Goal: Find specific page/section: Find specific page/section

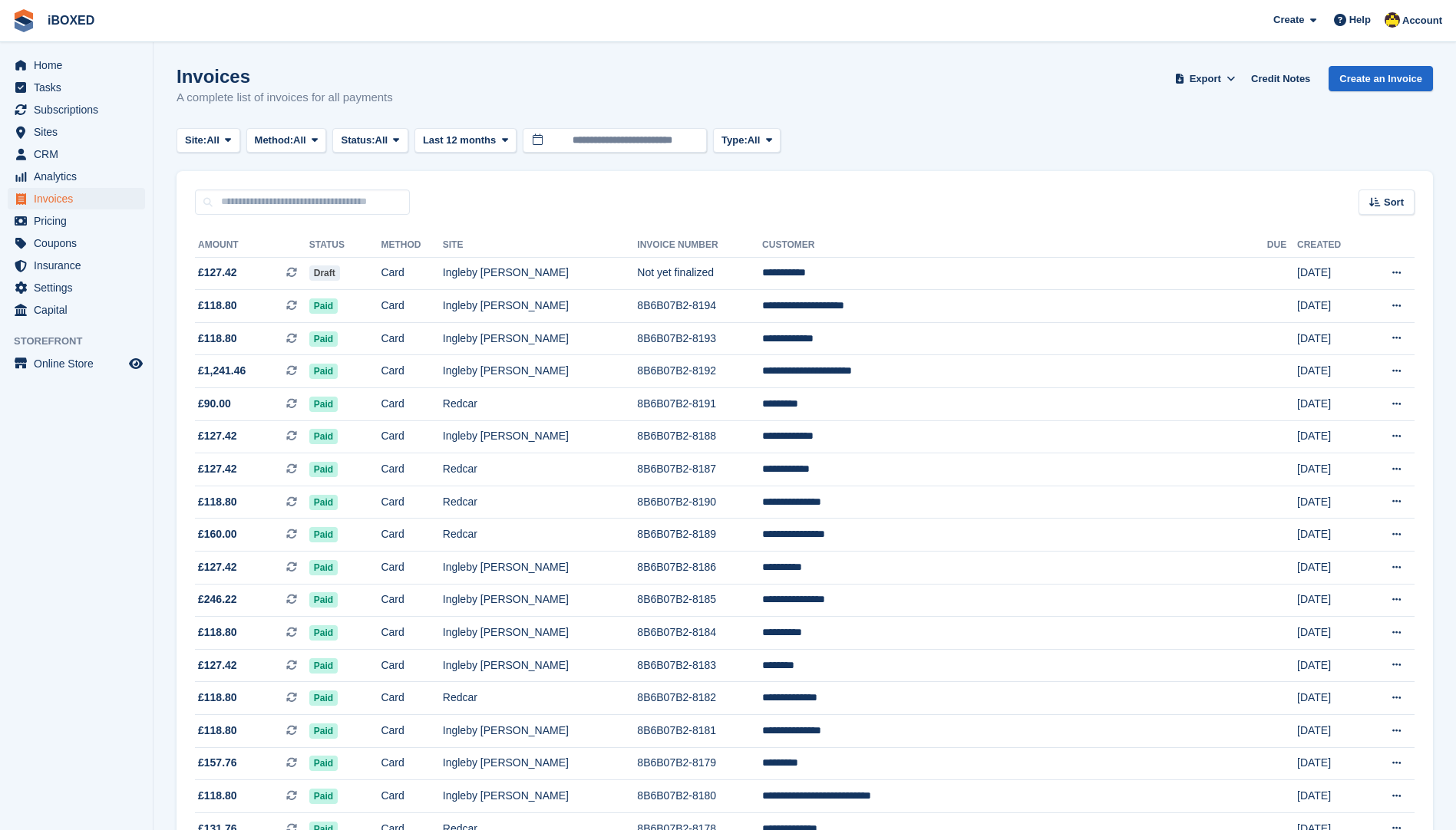
click at [1061, 99] on div "Invoices A complete list of invoices for all payments Export Export Invoices Ex…" at bounding box center [804, 95] width 1256 height 59
click at [124, 136] on span "Sites" at bounding box center [80, 131] width 93 height 21
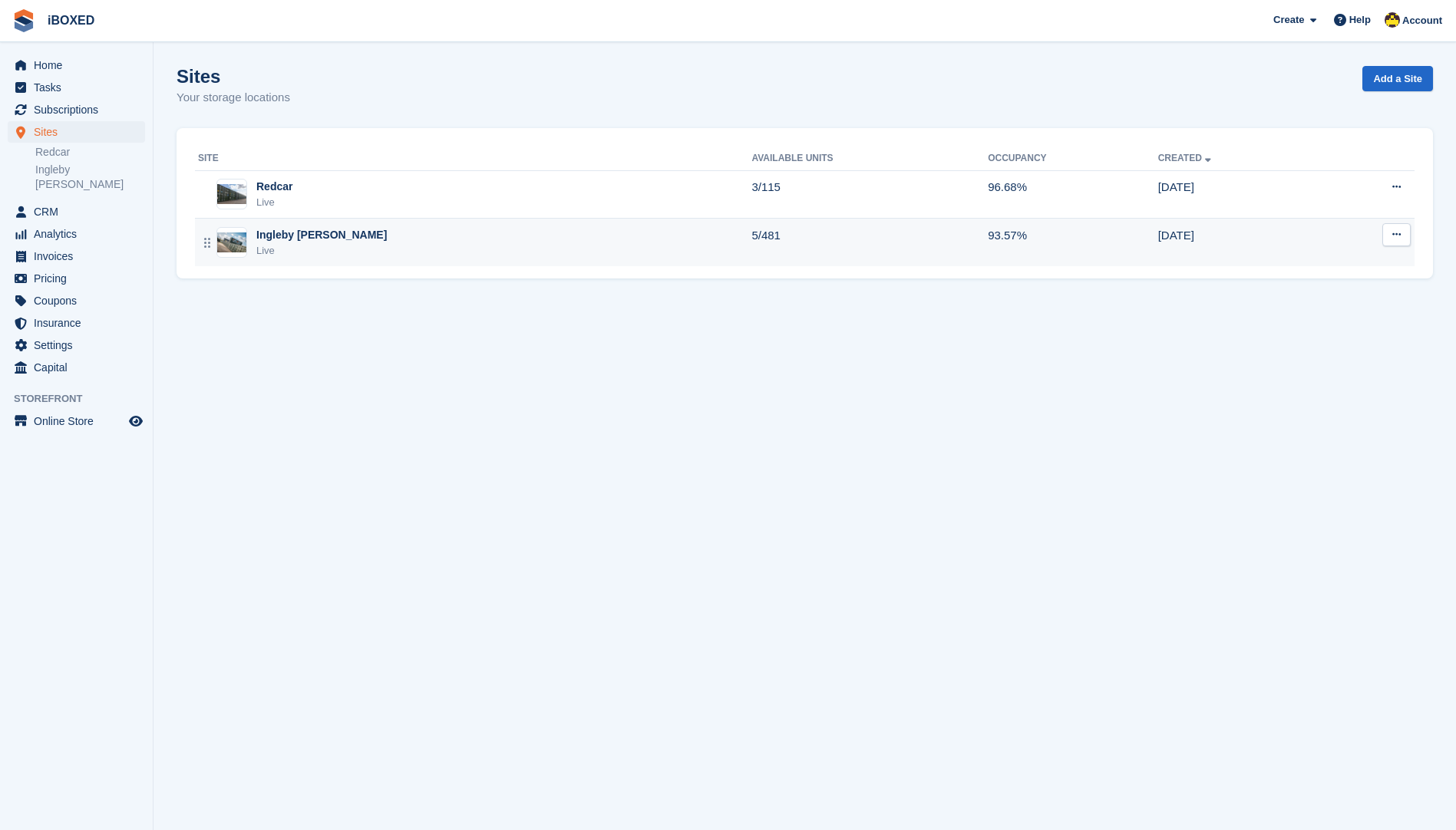
click at [339, 251] on div "Ingleby Barwick Live" at bounding box center [475, 242] width 554 height 31
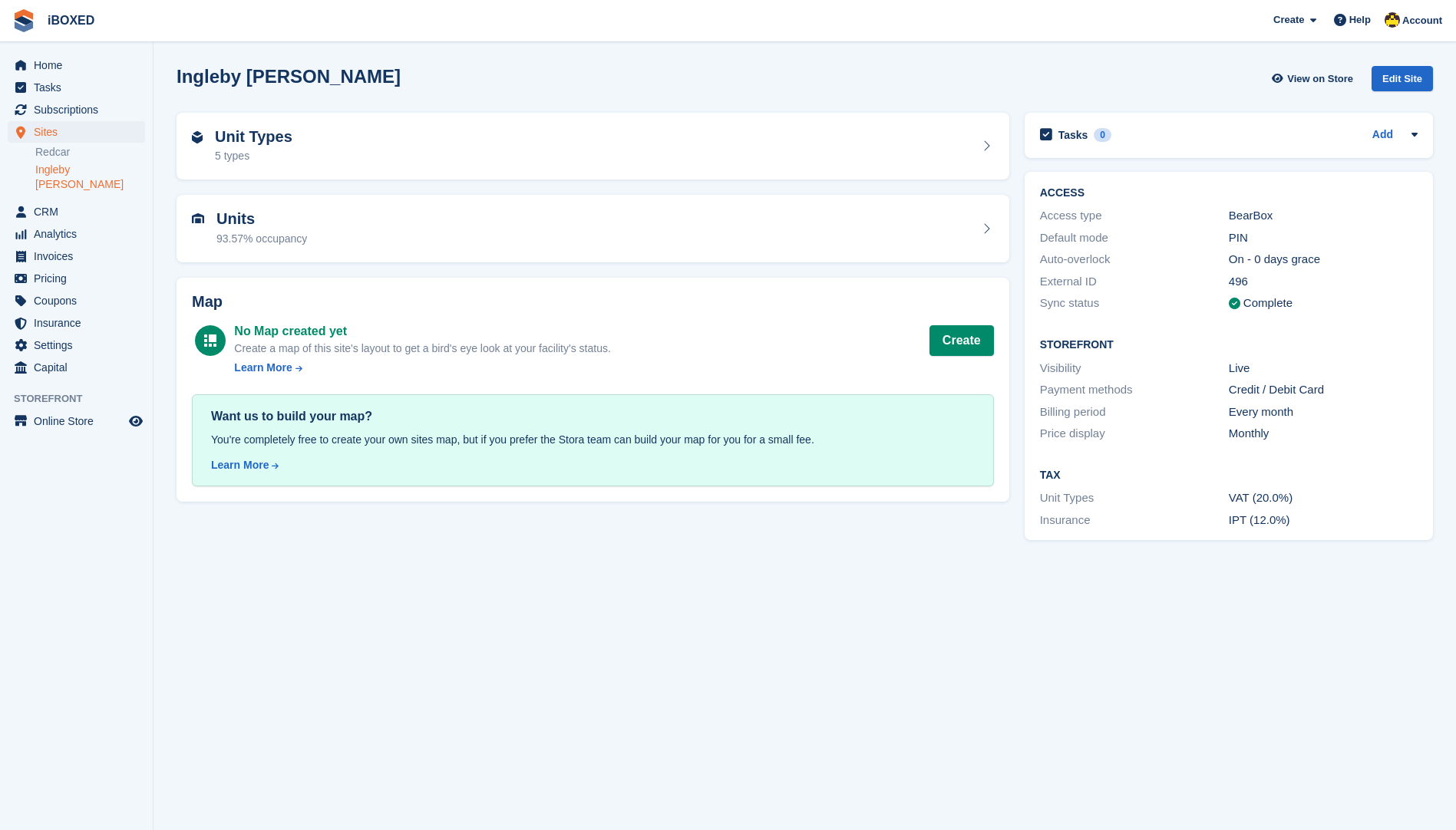
click at [474, 156] on div "Unit Types 5 types" at bounding box center [592, 146] width 803 height 37
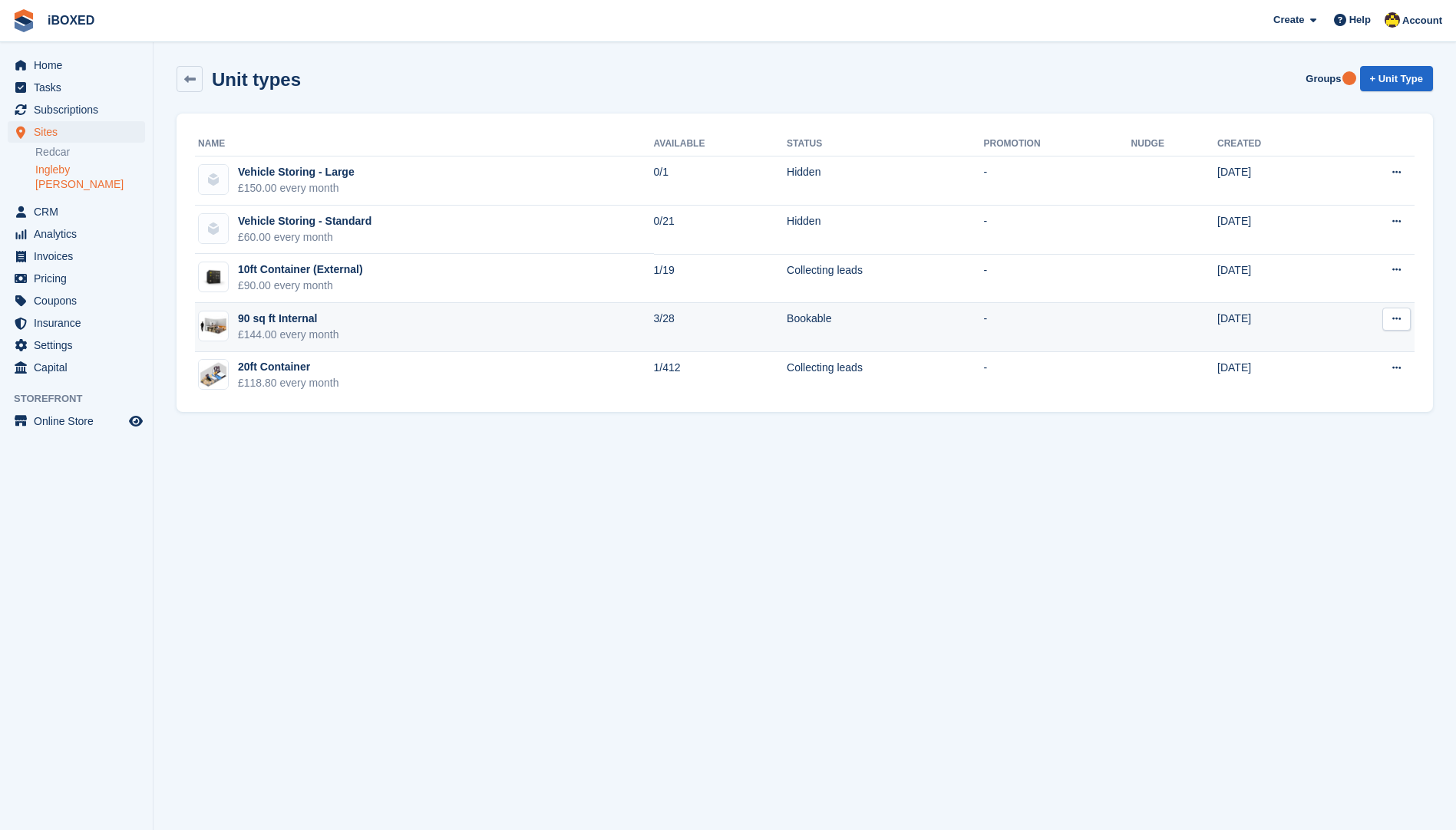
click at [501, 318] on td "90 sq ft Internal £144.00 every month" at bounding box center [425, 328] width 459 height 49
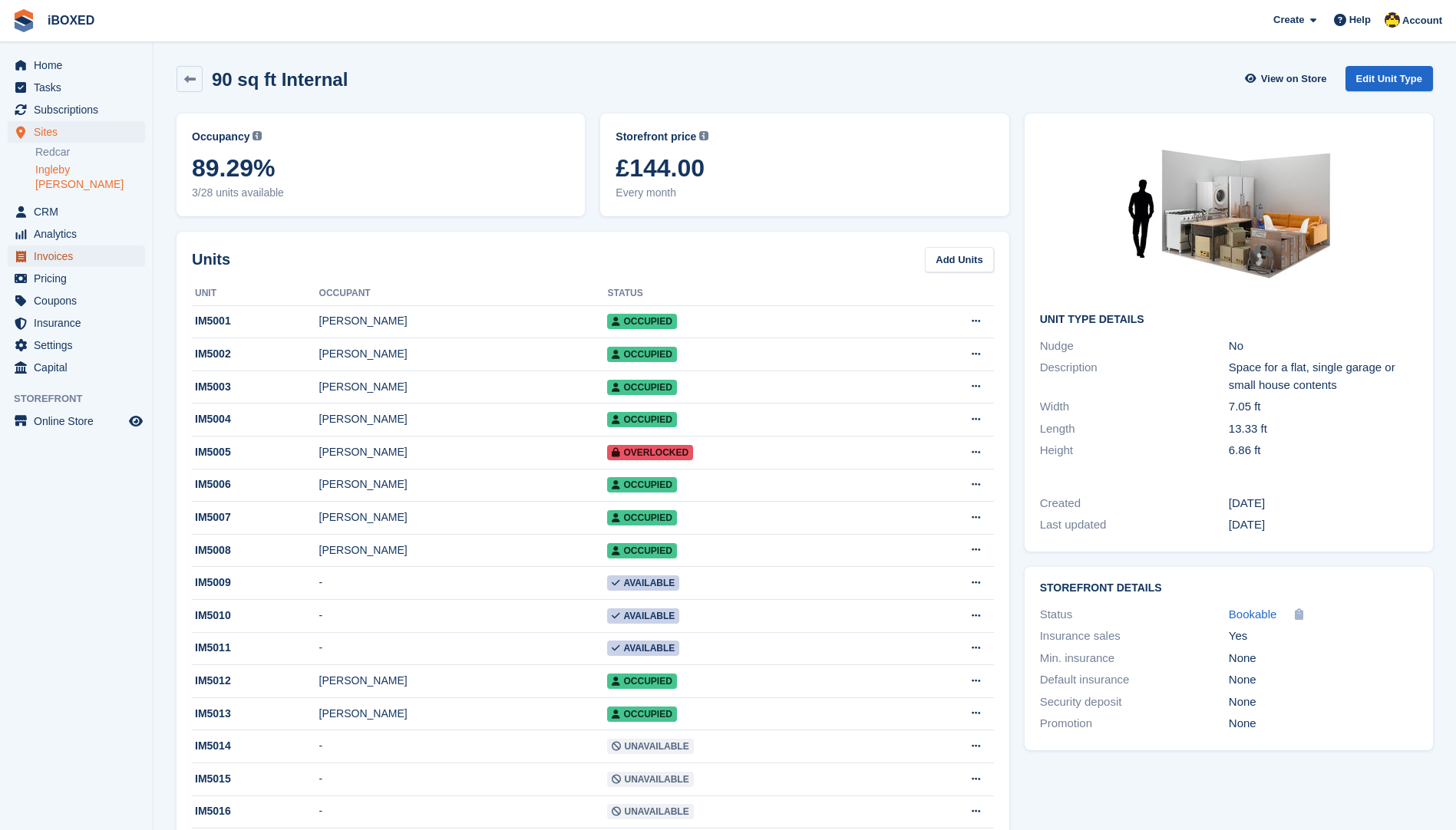
click at [89, 245] on span "Invoices" at bounding box center [80, 255] width 93 height 21
